Goal: Information Seeking & Learning: Learn about a topic

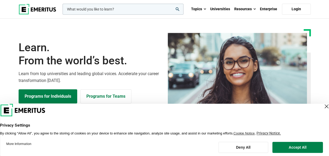
click at [250, 147] on button "Deny All" at bounding box center [243, 146] width 50 height 11
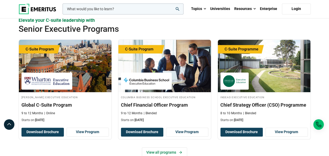
scroll to position [209, 0]
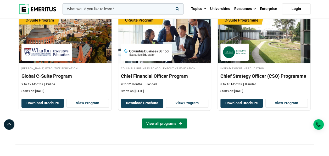
click at [160, 125] on link "View all programs" at bounding box center [164, 123] width 45 height 10
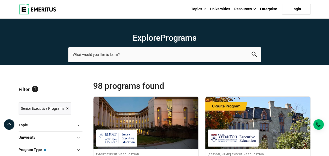
click at [67, 108] on span "×" at bounding box center [67, 108] width 3 height 8
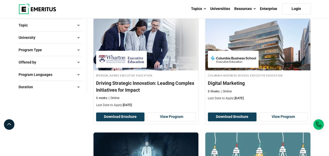
click at [36, 12] on img at bounding box center [38, 9] width 38 height 10
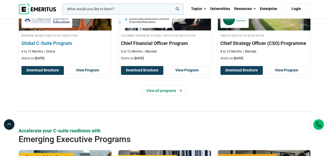
scroll to position [262, 0]
